Goal: Information Seeking & Learning: Learn about a topic

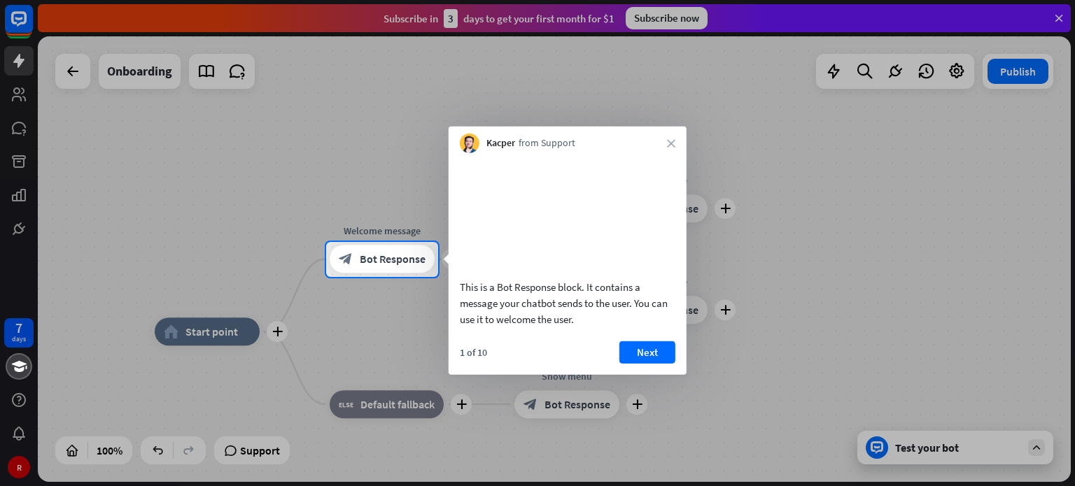
click at [1059, 14] on div at bounding box center [537, 121] width 1075 height 242
click at [1060, 13] on div at bounding box center [537, 121] width 1075 height 242
click at [632, 363] on button "Next" at bounding box center [647, 352] width 56 height 22
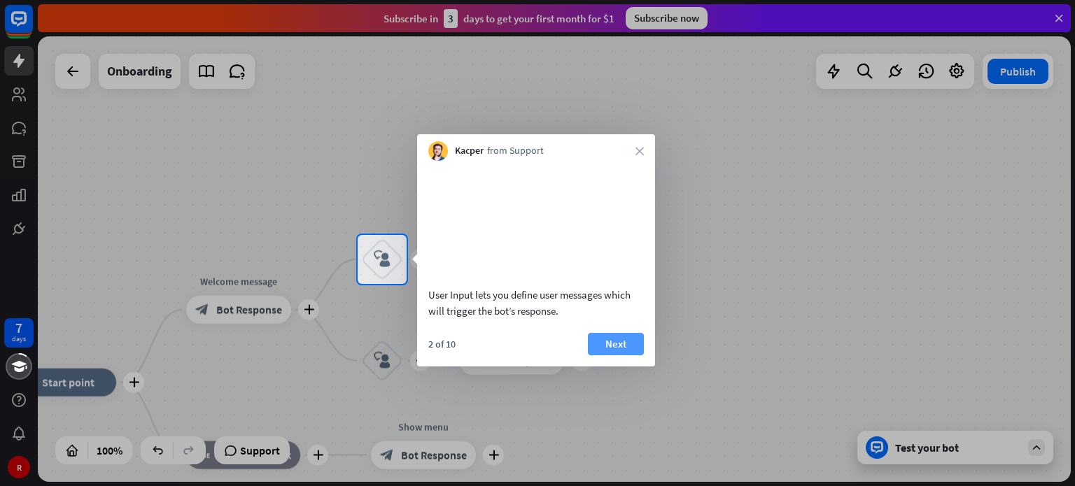
click at [619, 355] on button "Next" at bounding box center [616, 344] width 56 height 22
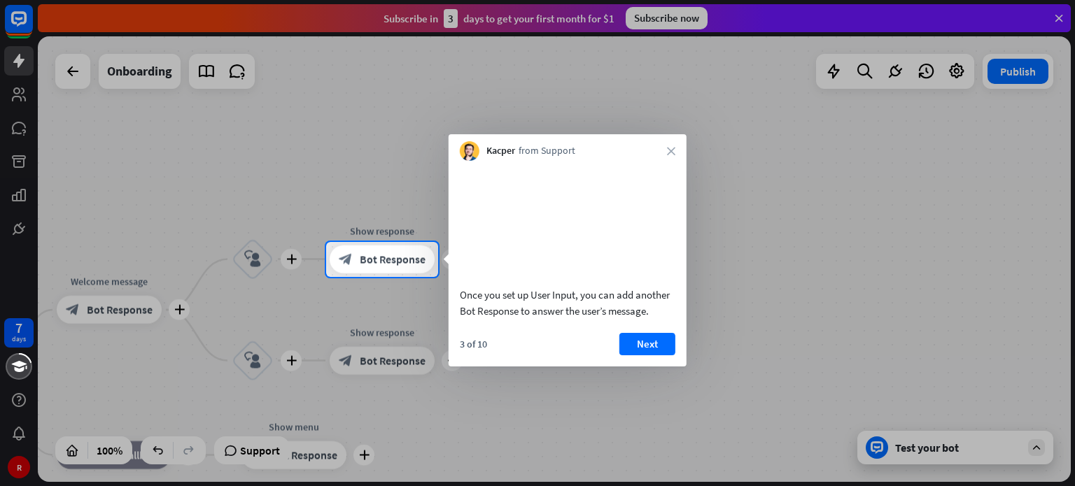
click at [659, 355] on button "Next" at bounding box center [647, 344] width 56 height 22
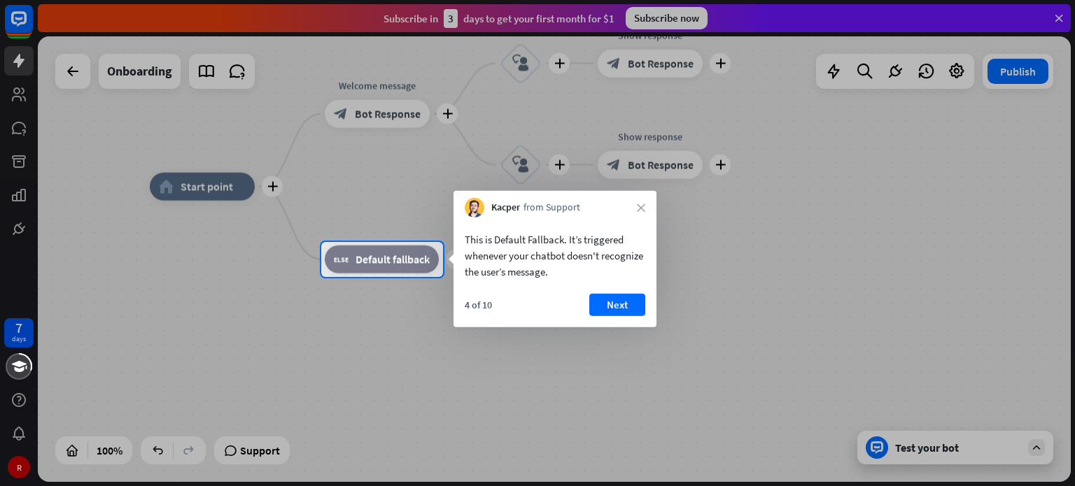
click at [611, 302] on button "Next" at bounding box center [617, 305] width 56 height 22
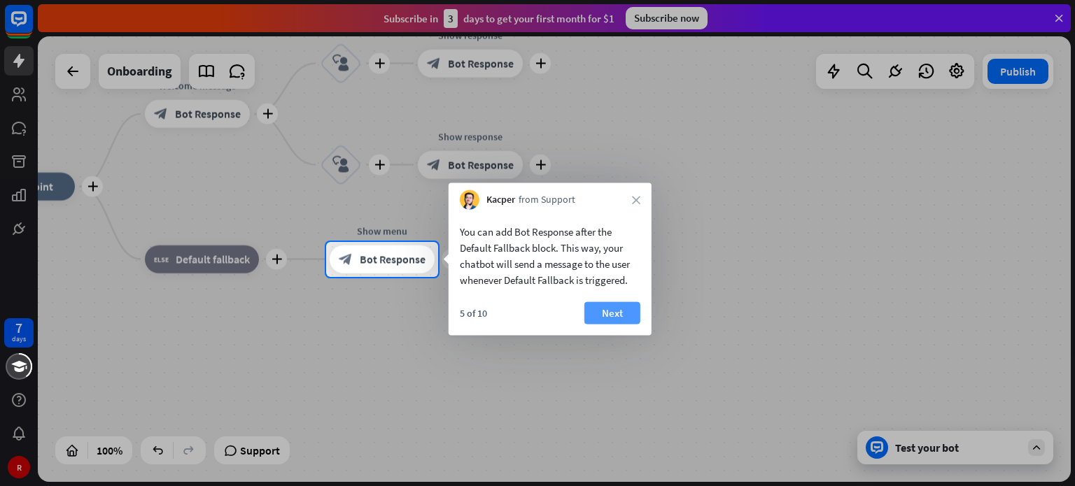
click at [621, 314] on button "Next" at bounding box center [612, 313] width 56 height 22
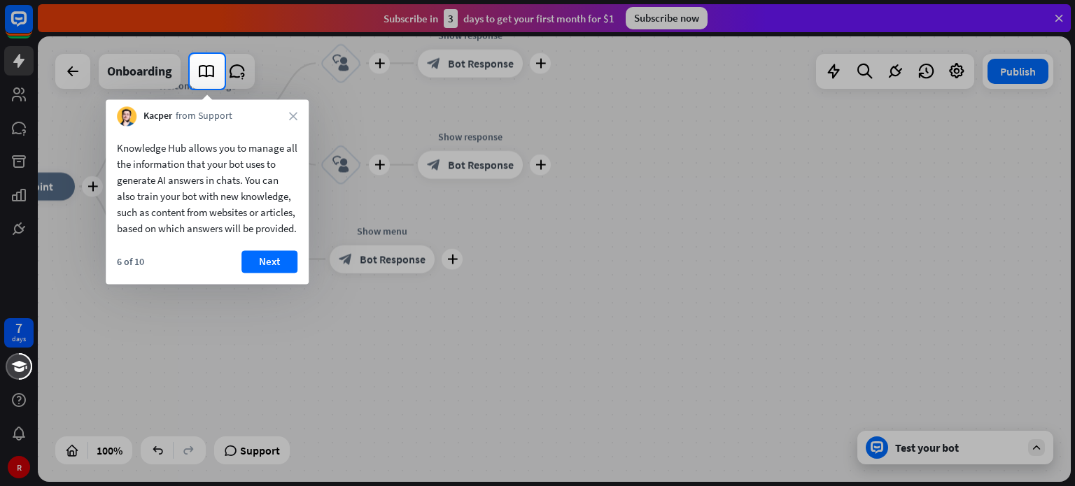
click at [281, 273] on button "Next" at bounding box center [269, 262] width 56 height 22
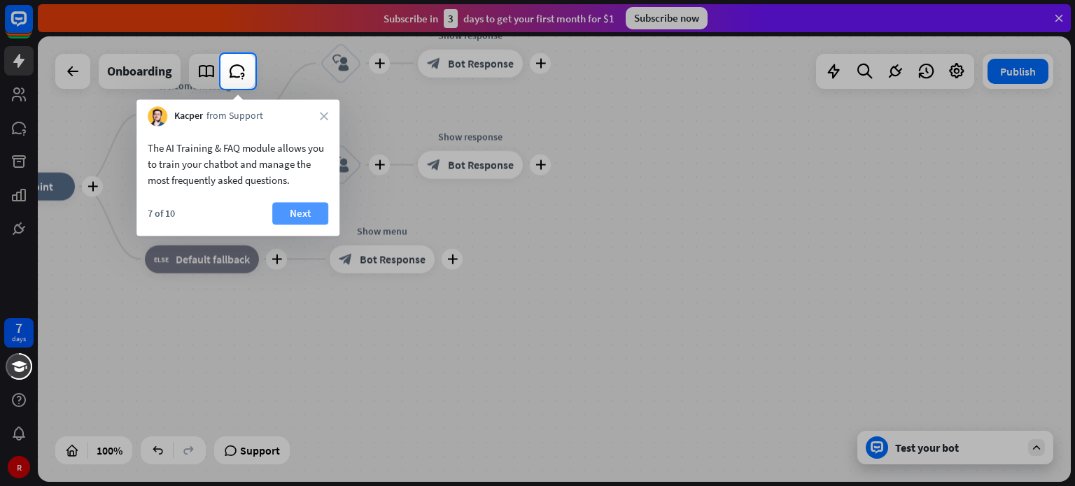
click at [310, 218] on button "Next" at bounding box center [300, 213] width 56 height 22
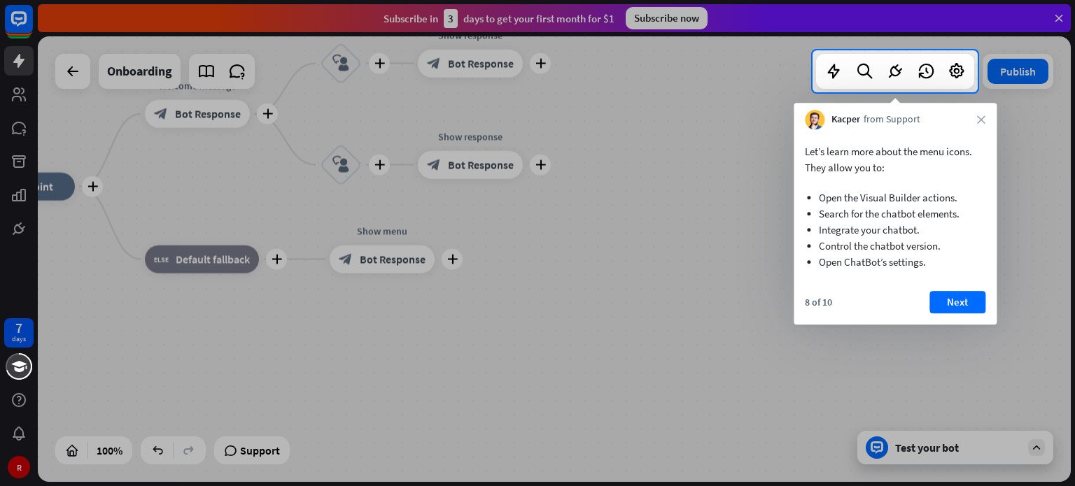
click at [488, 246] on div at bounding box center [537, 289] width 1075 height 394
click at [945, 308] on button "Next" at bounding box center [957, 302] width 56 height 22
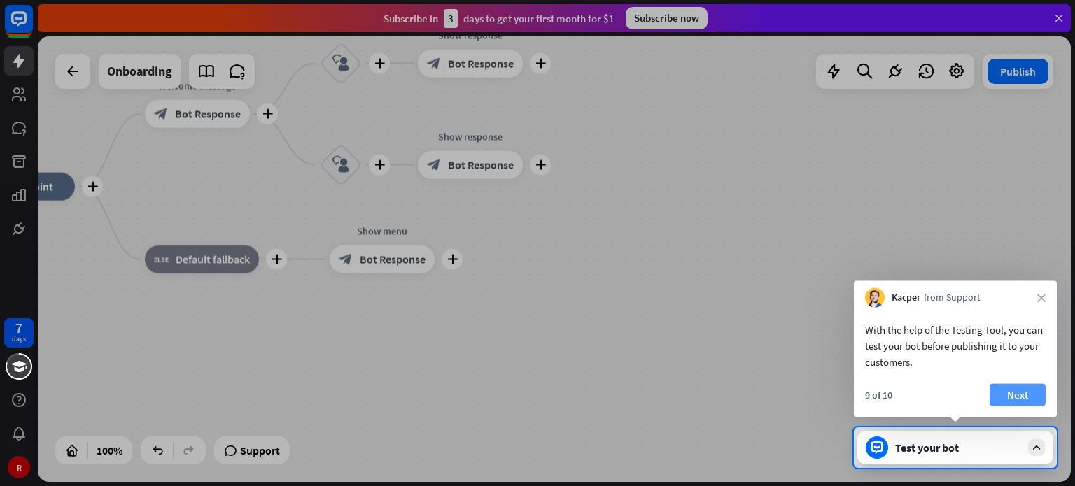
click at [1033, 396] on button "Next" at bounding box center [1018, 395] width 56 height 22
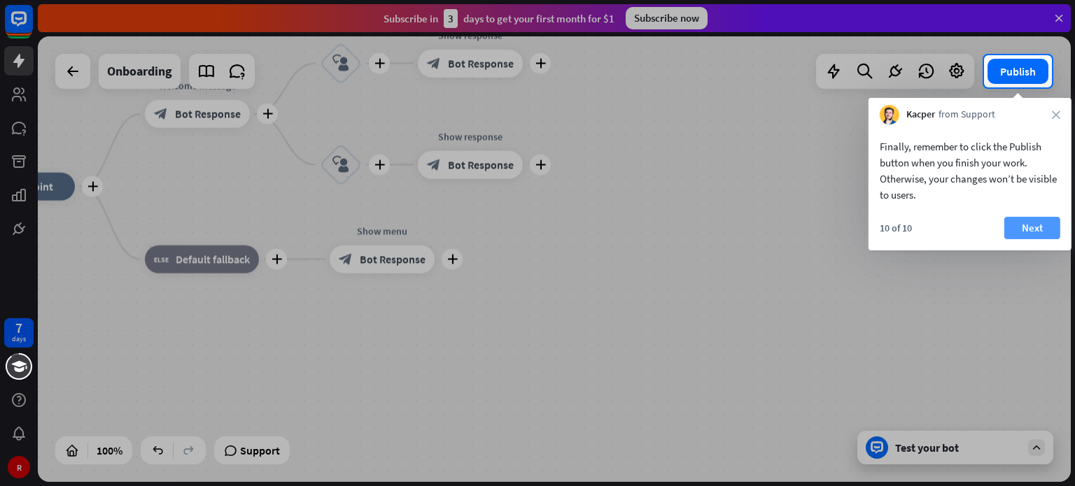
click at [1008, 226] on button "Next" at bounding box center [1032, 228] width 56 height 22
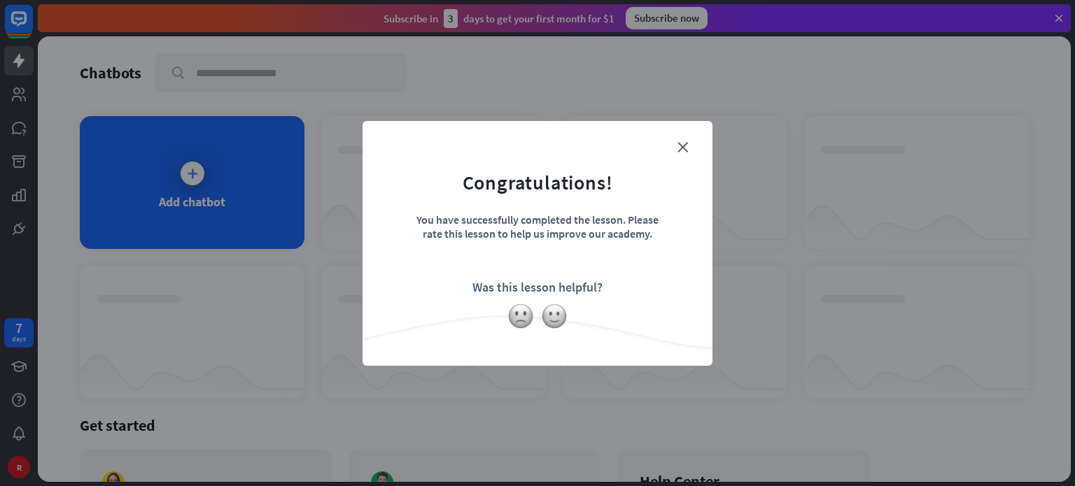
click at [684, 139] on form "Congratulations! You have successfully completed the lesson. Please rate this l…" at bounding box center [537, 222] width 315 height 167
click at [682, 143] on icon "close" at bounding box center [682, 147] width 10 height 10
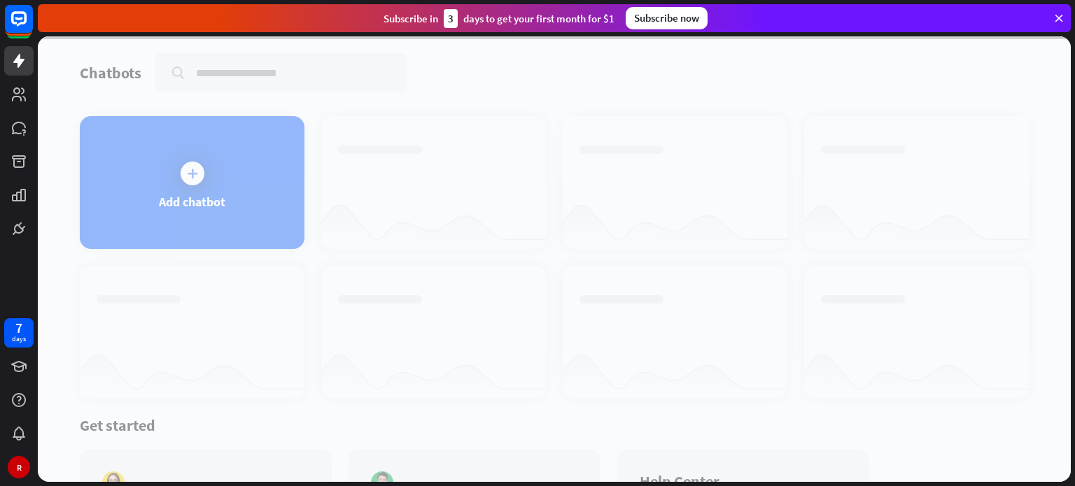
click at [227, 173] on div at bounding box center [554, 259] width 1033 height 446
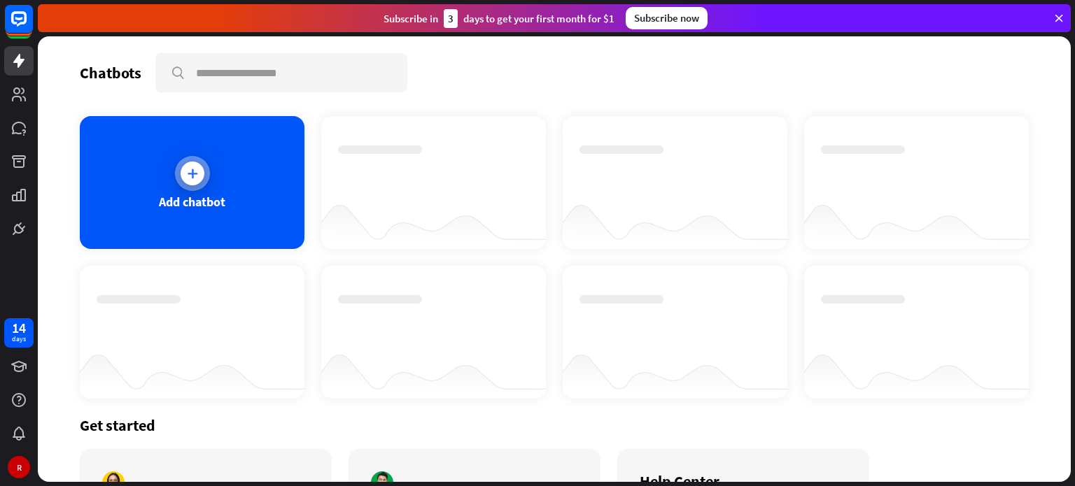
click at [199, 173] on div at bounding box center [193, 174] width 24 height 24
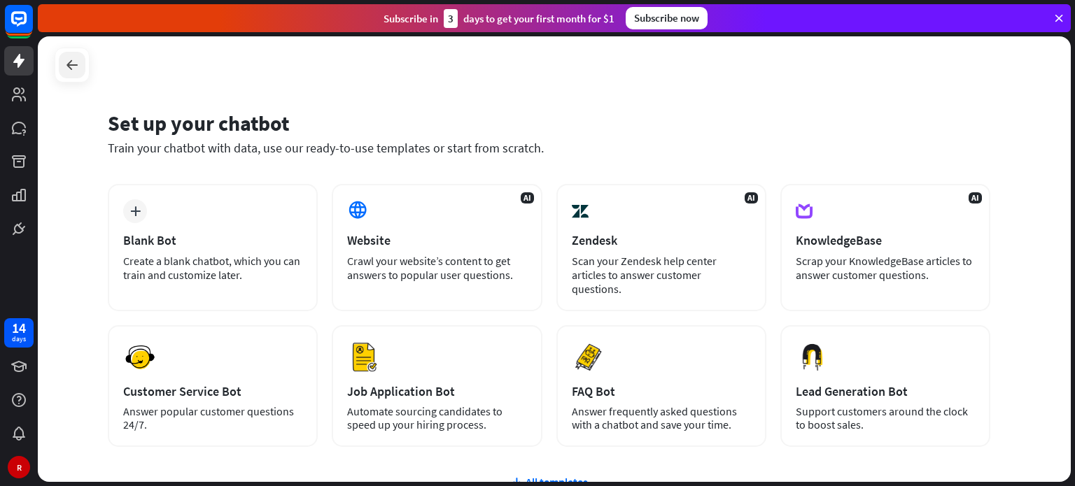
click at [73, 66] on icon at bounding box center [72, 65] width 17 height 17
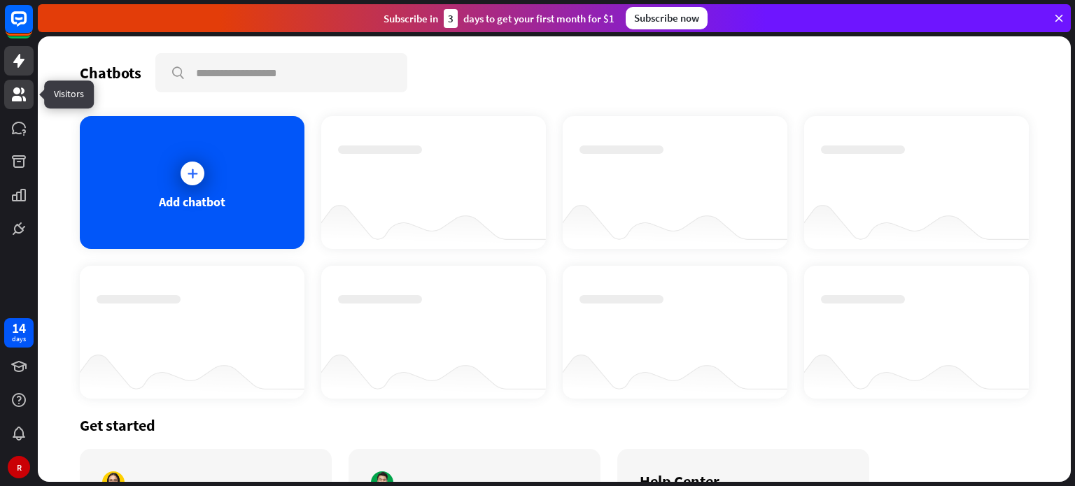
click at [24, 86] on icon at bounding box center [18, 94] width 17 height 17
